Goal: Transaction & Acquisition: Purchase product/service

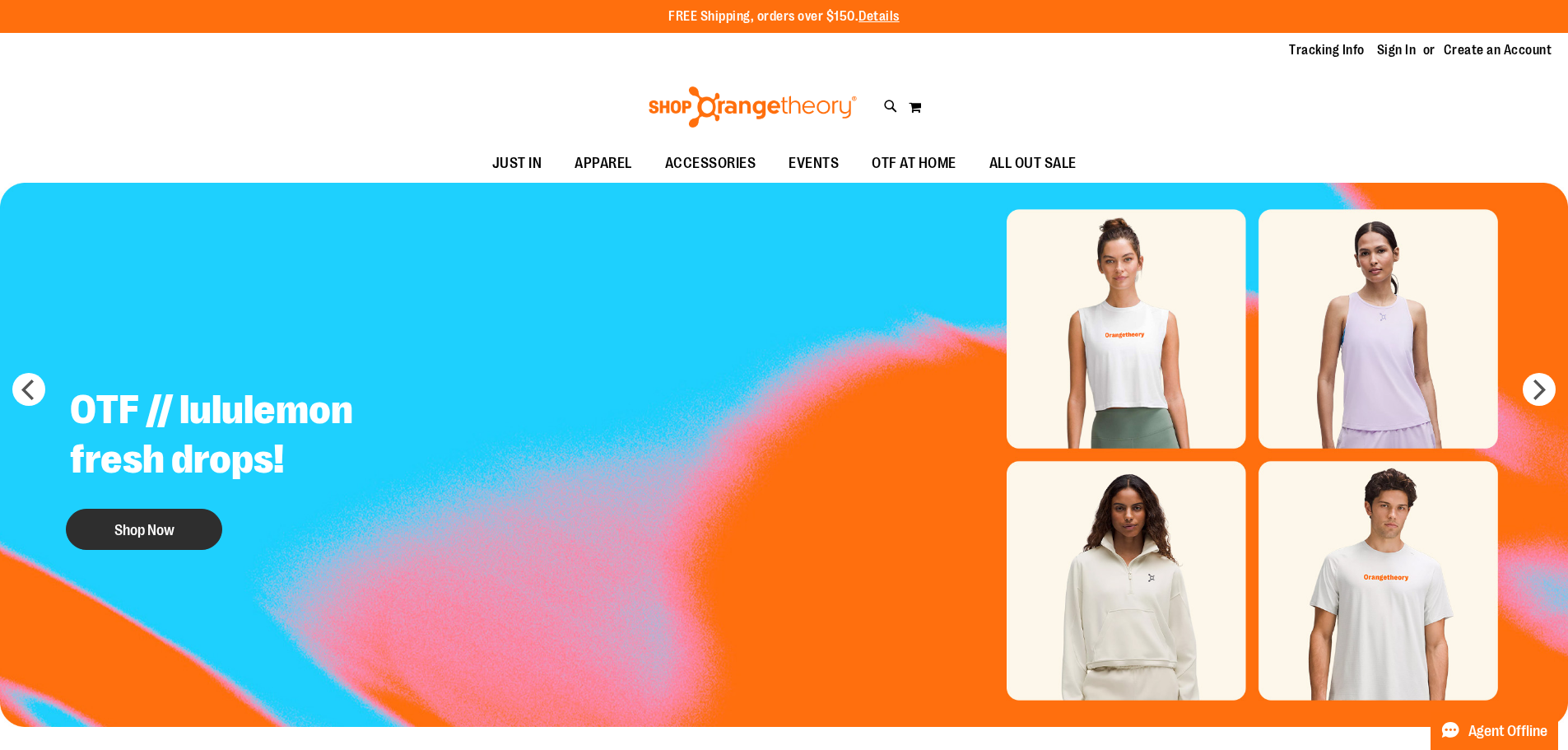
click at [152, 521] on button "Shop Now" at bounding box center [144, 529] width 156 height 41
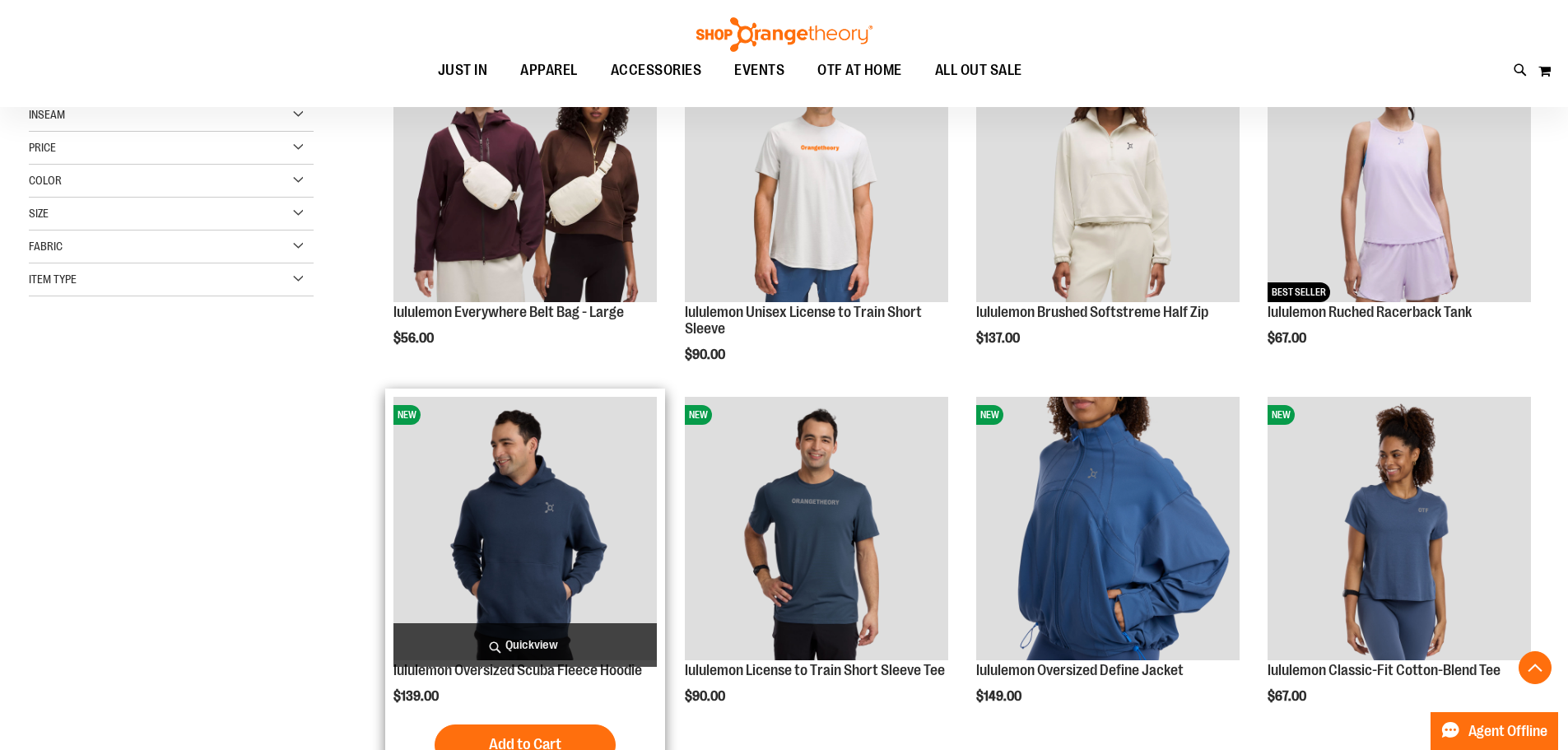
scroll to position [329, 0]
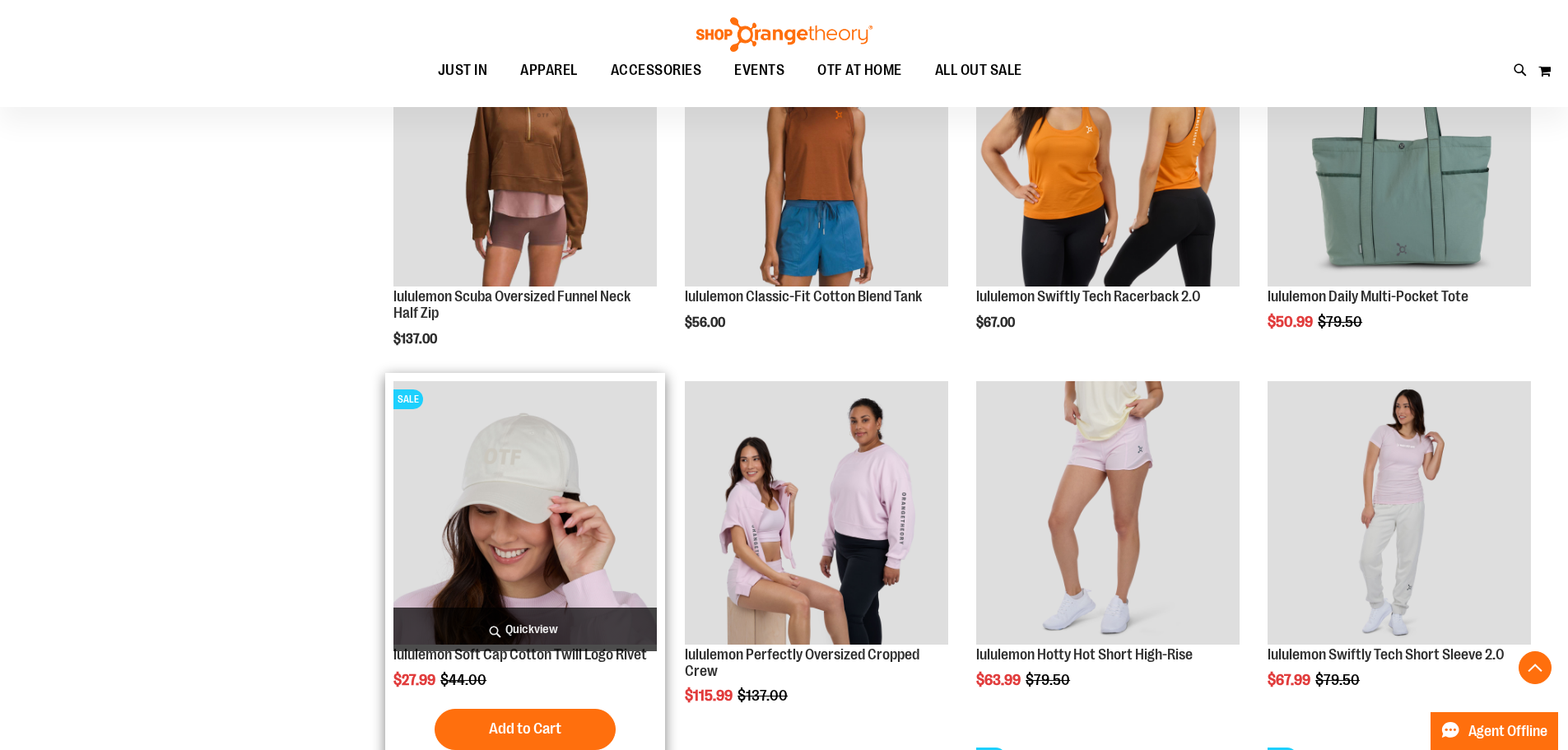
scroll to position [1481, 0]
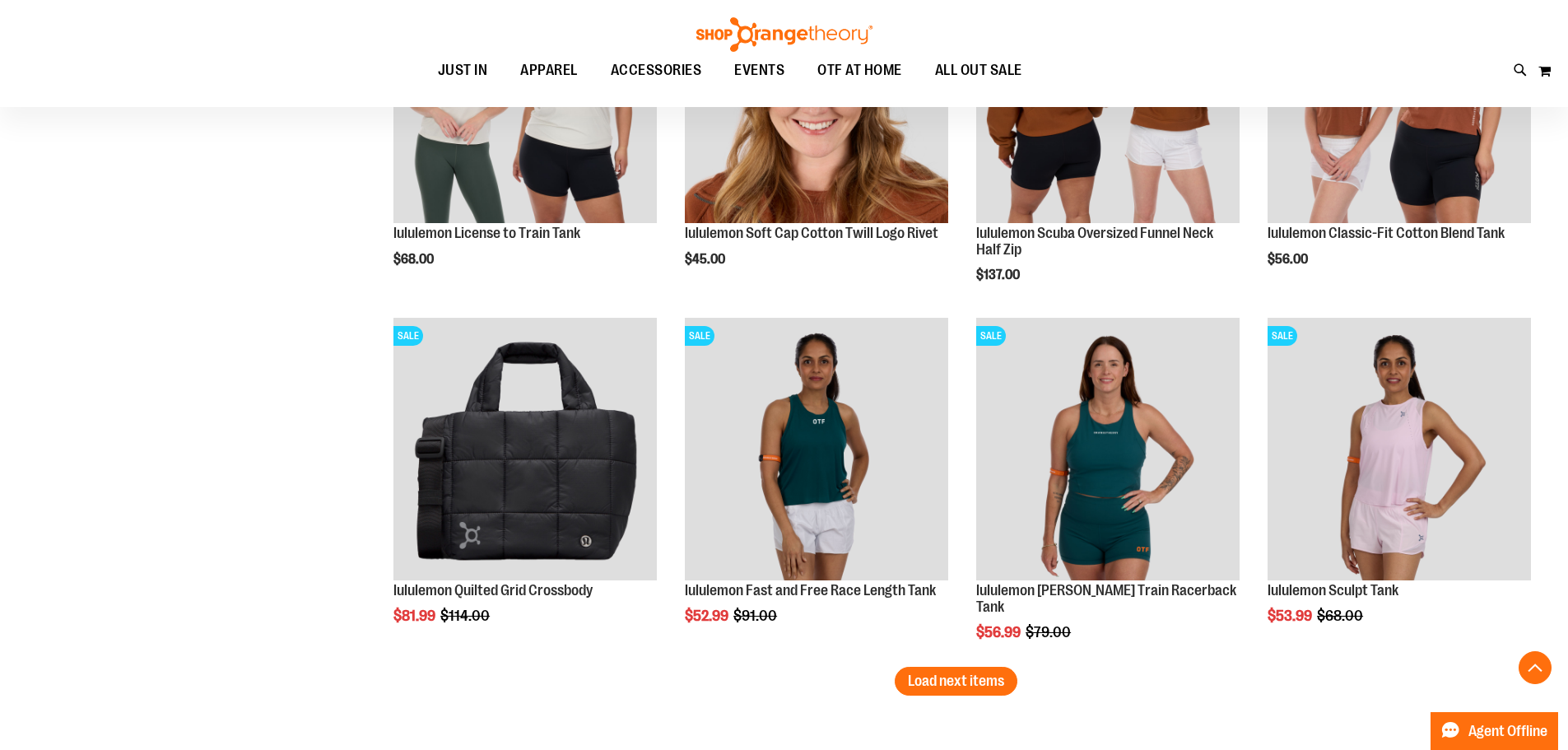
scroll to position [2962, 0]
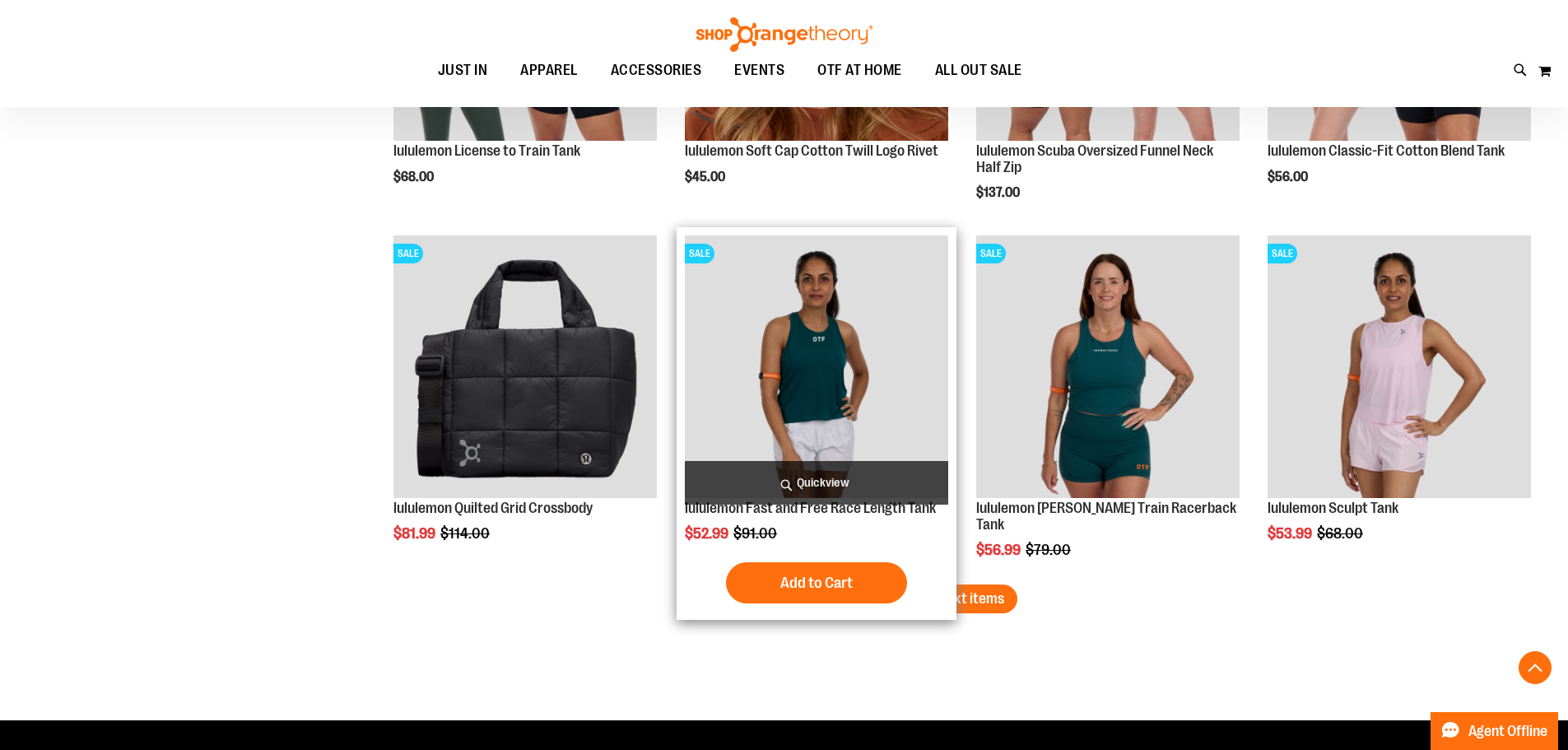
click at [918, 603] on div "Add to Cart In stock" at bounding box center [816, 582] width 263 height 41
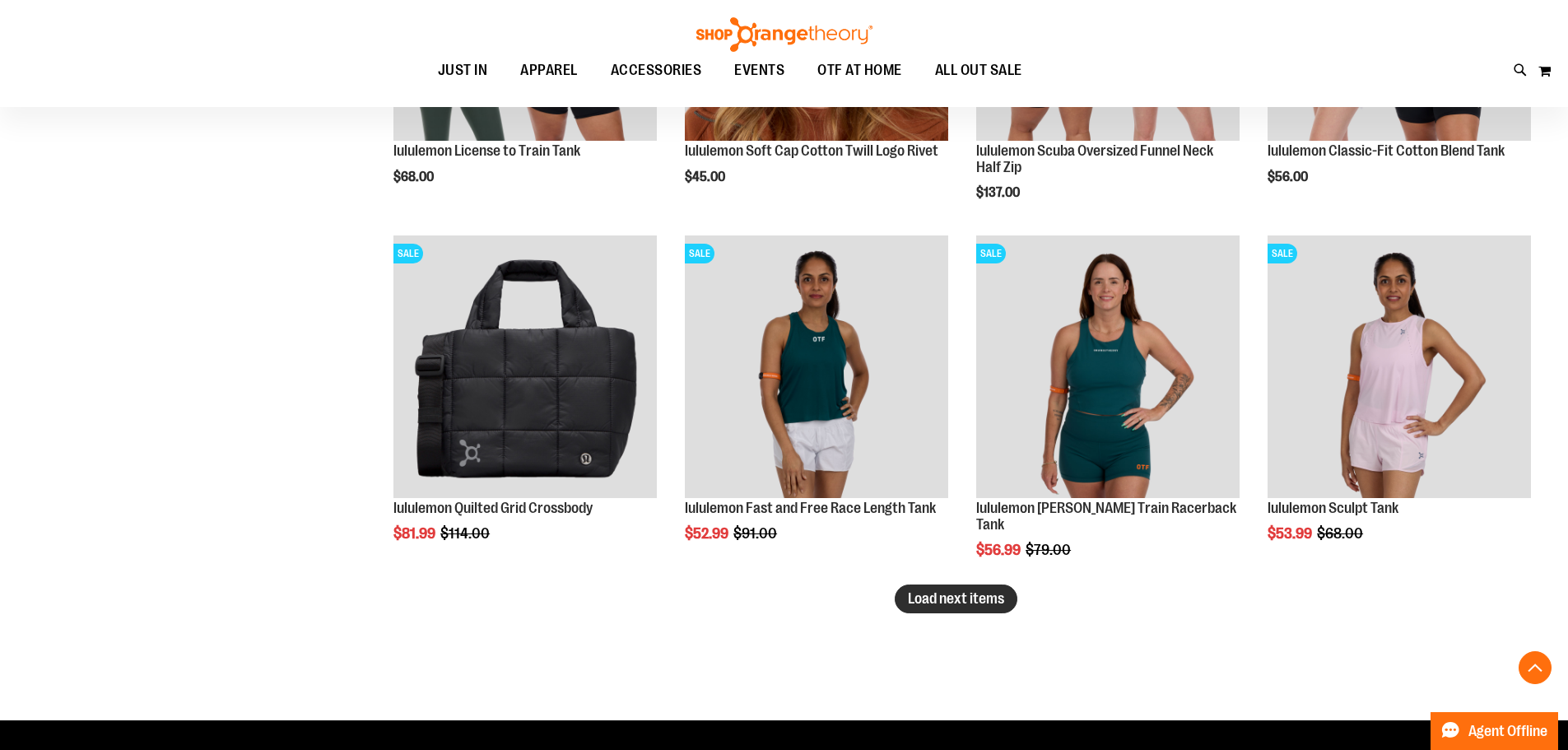
click at [1014, 601] on button "Load next items" at bounding box center [957, 599] width 123 height 28
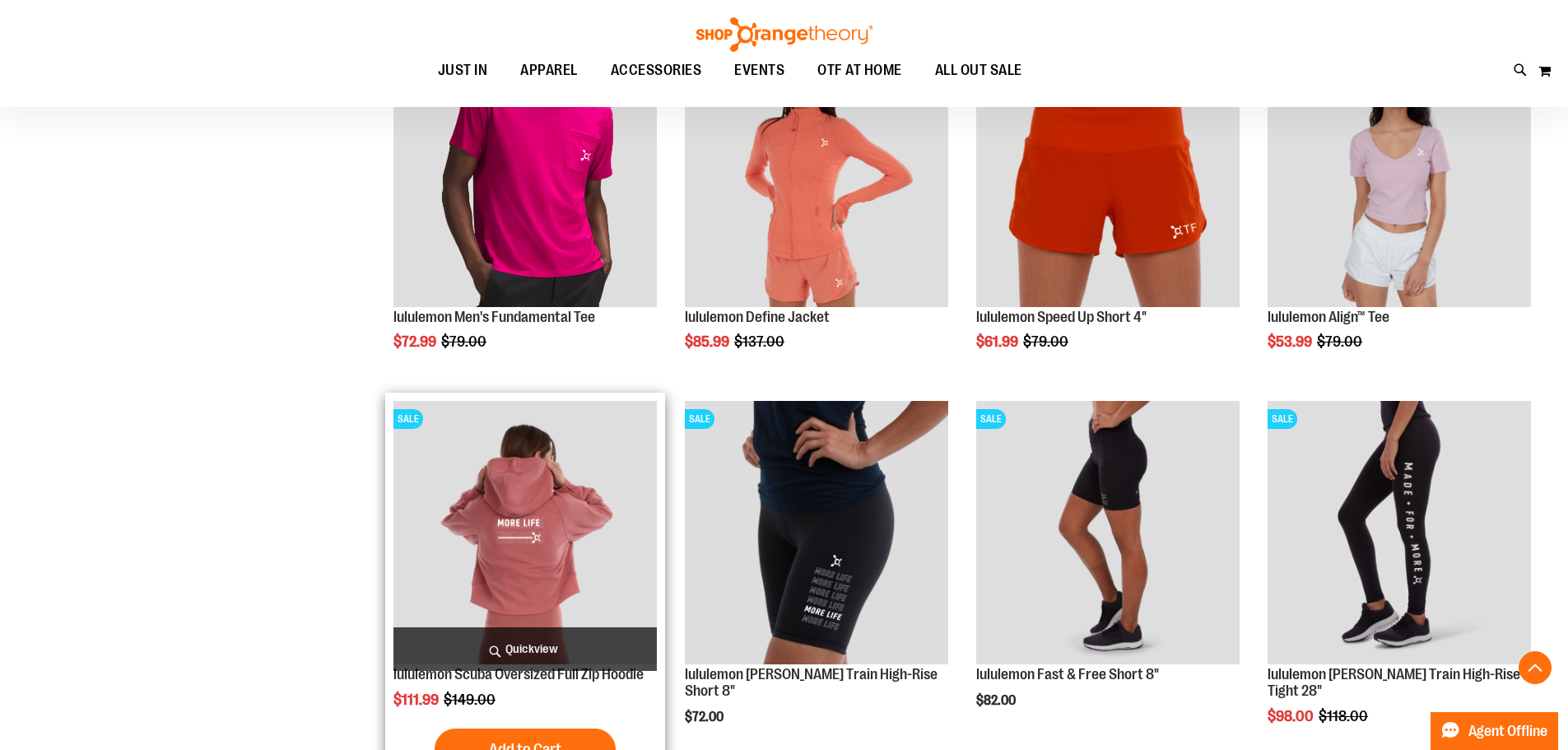
scroll to position [4114, 0]
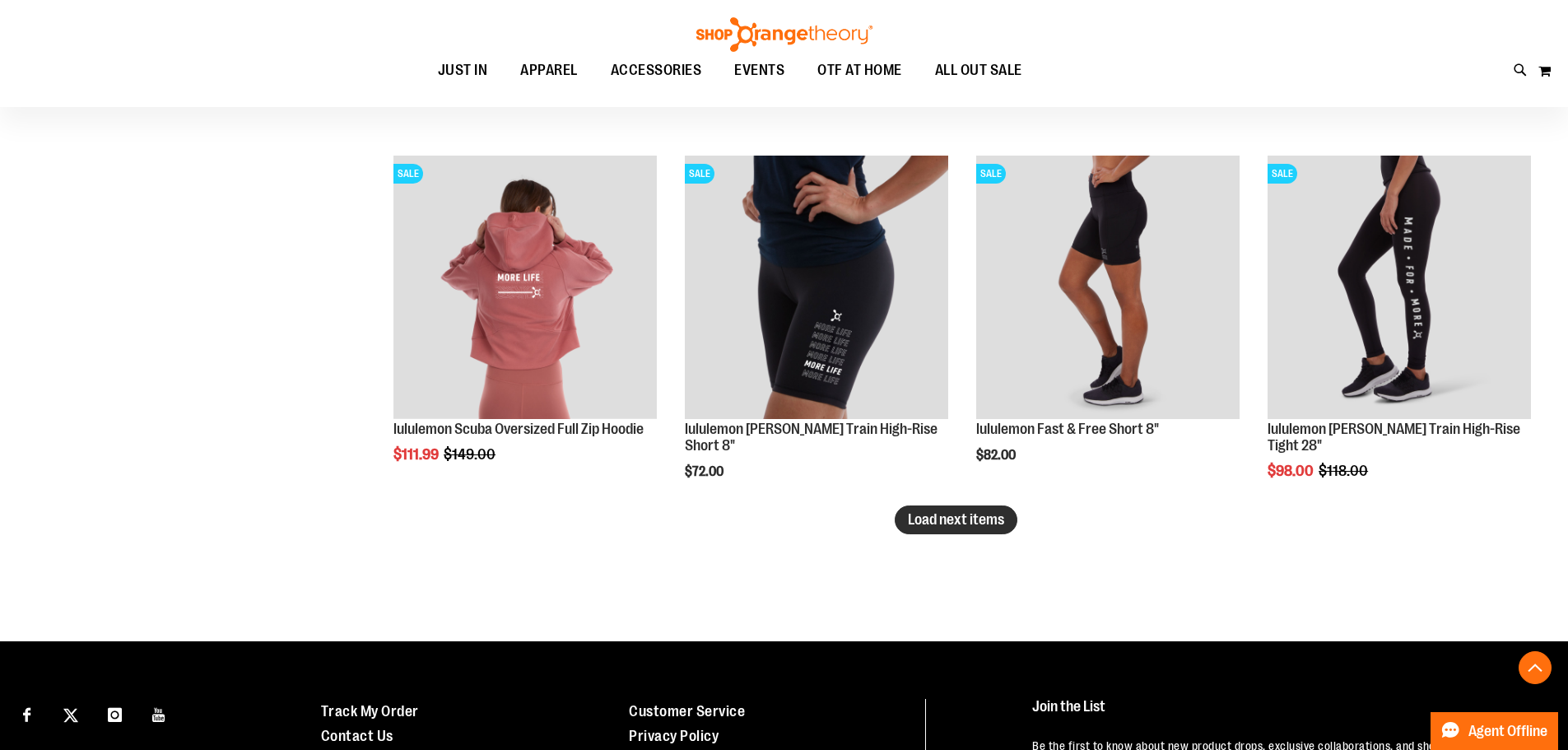
click at [915, 520] on span "Load next items" at bounding box center [956, 520] width 96 height 17
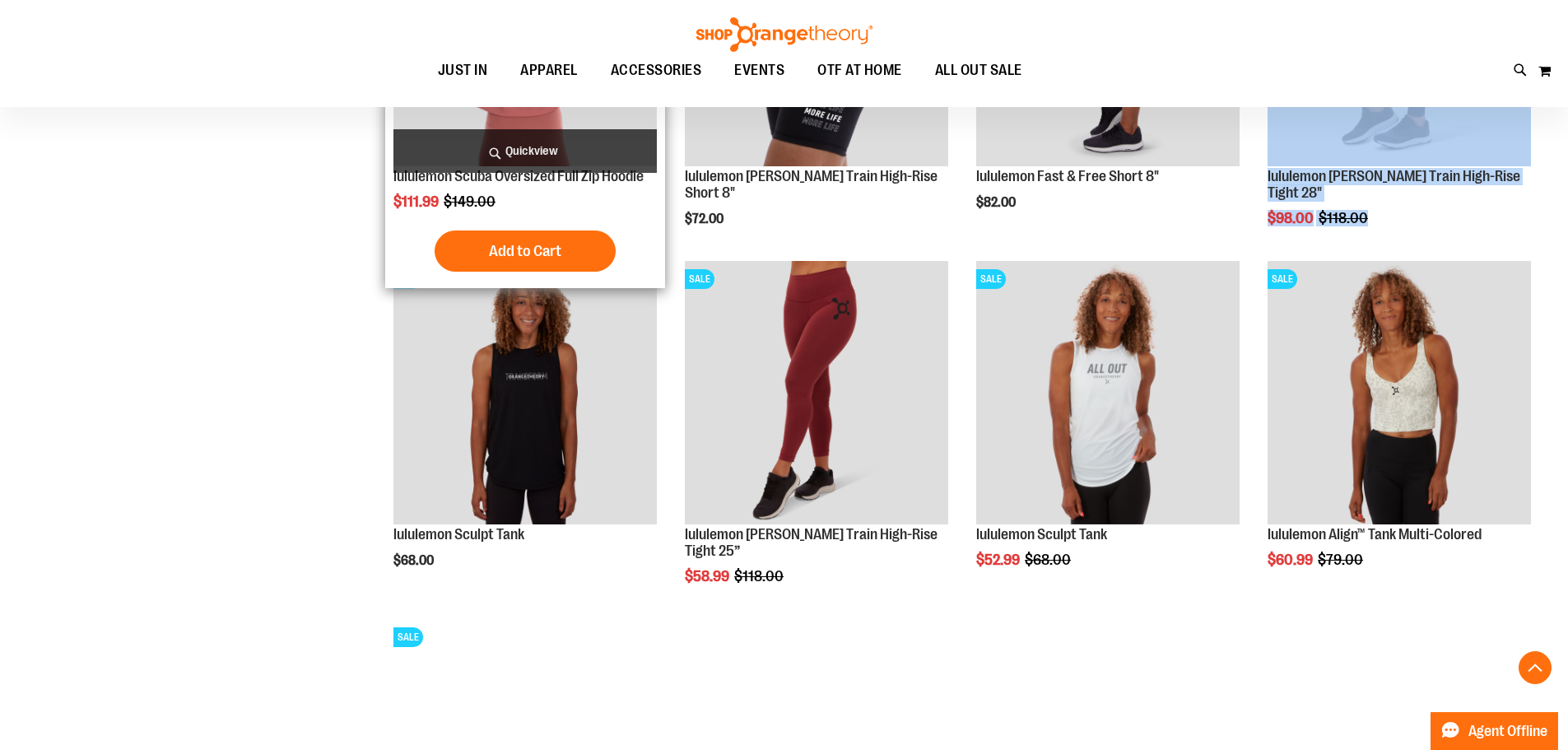
scroll to position [4361, 0]
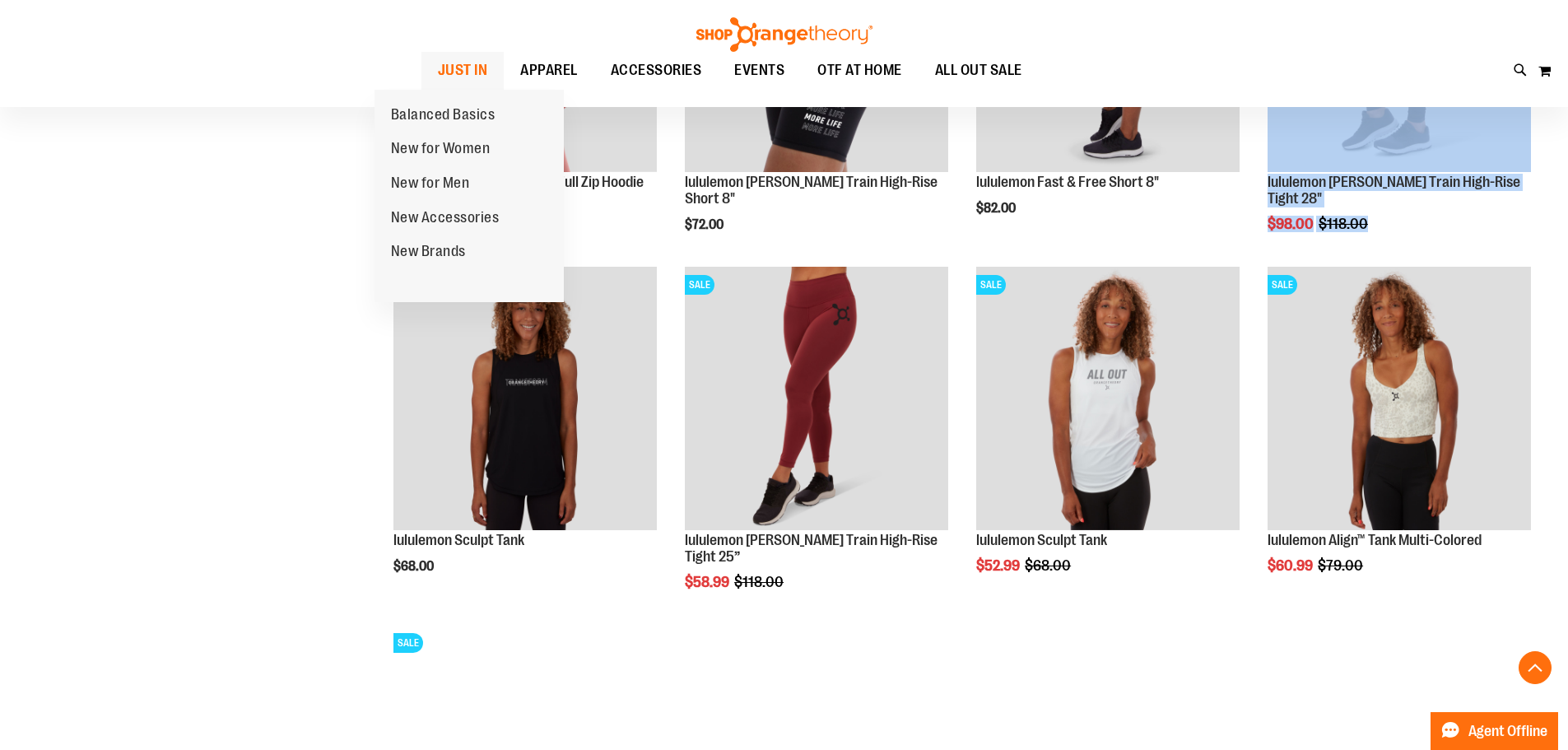
click at [438, 61] on span "JUST IN" at bounding box center [463, 70] width 50 height 37
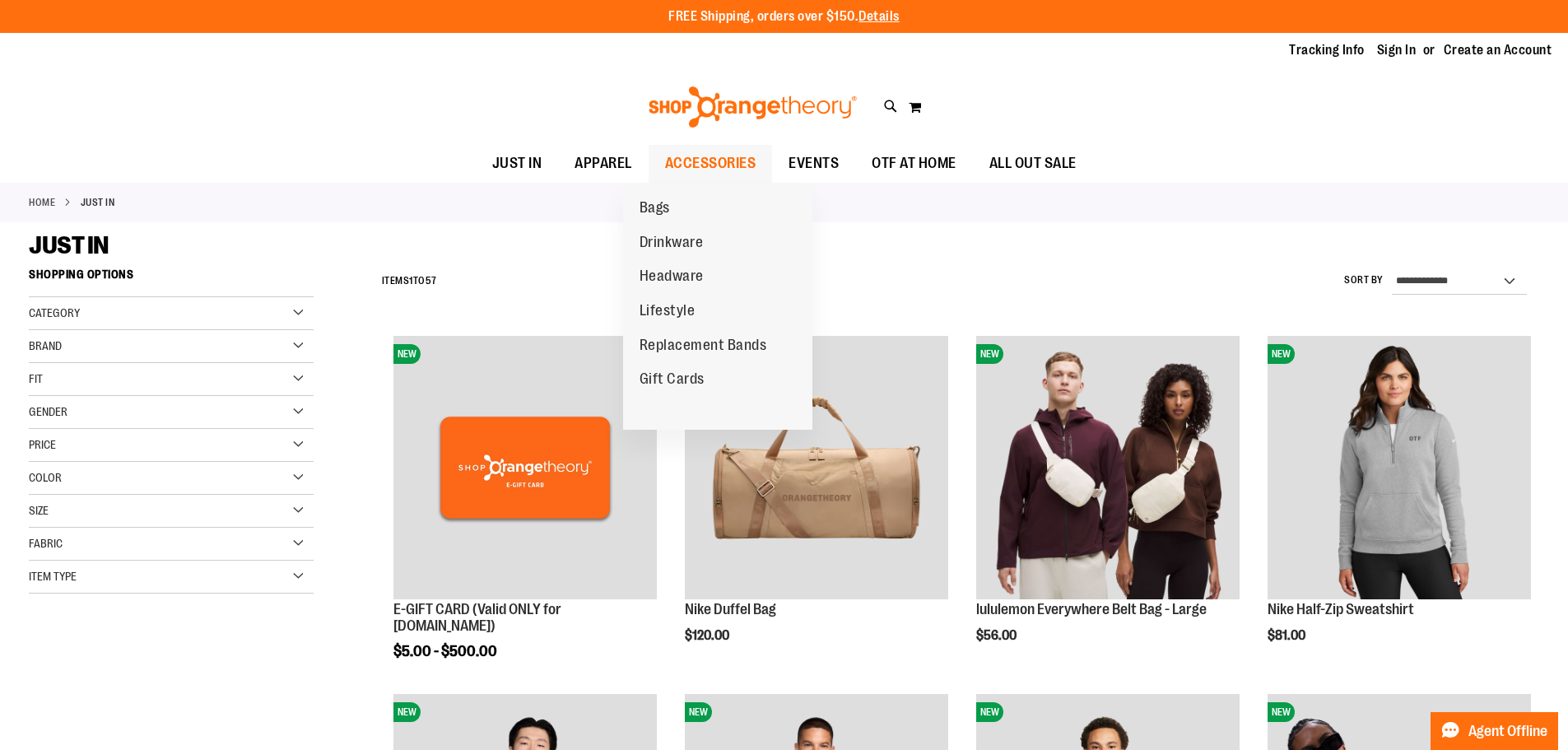
click at [665, 165] on span "ACCESSORIES" at bounding box center [711, 163] width 92 height 37
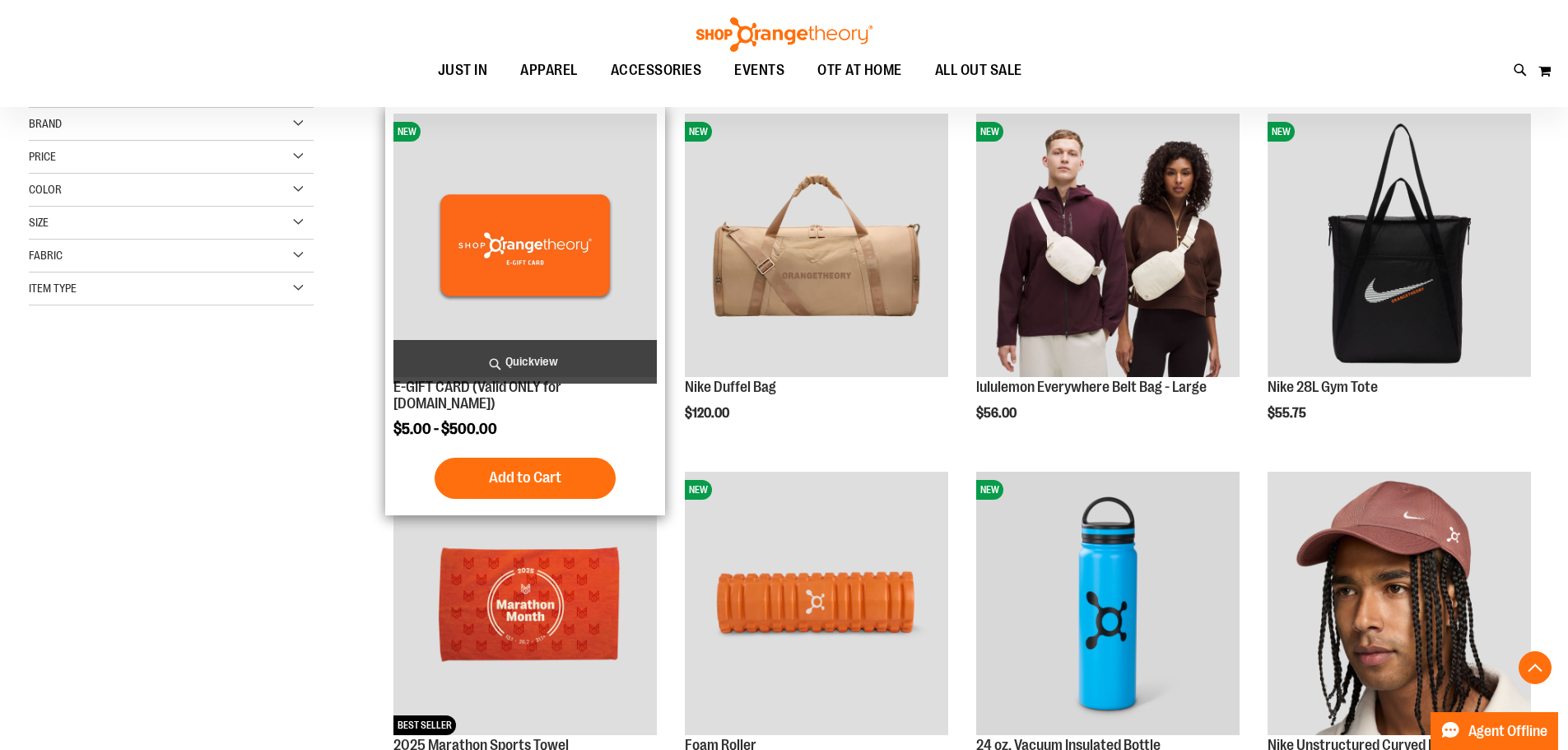
scroll to position [329, 0]
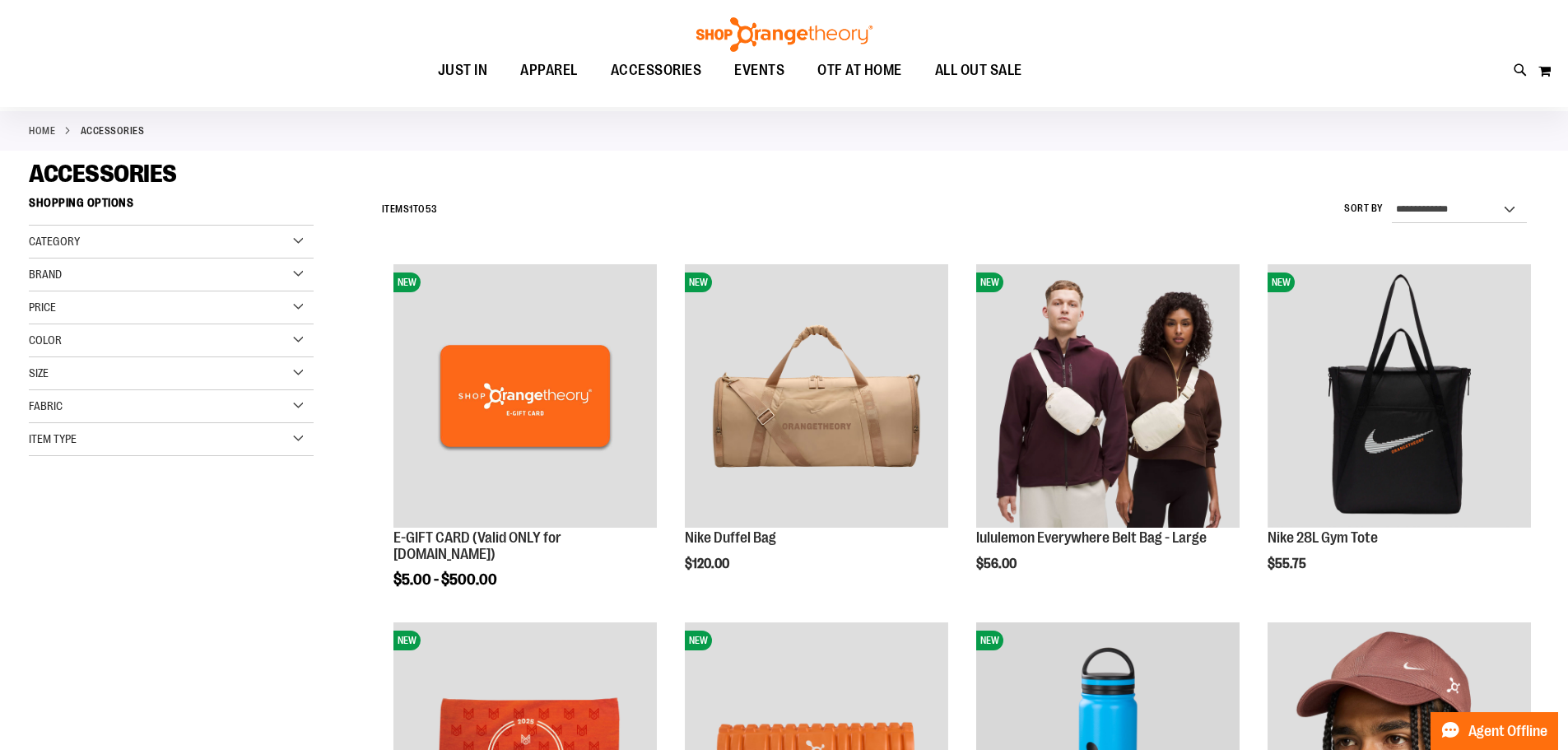
scroll to position [11, 0]
